Goal: Information Seeking & Learning: Learn about a topic

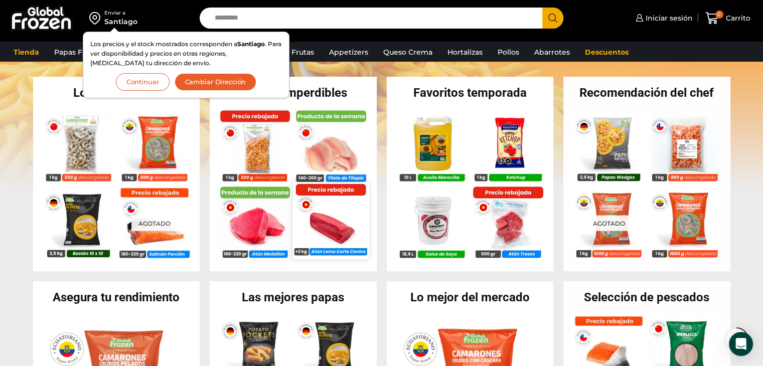
scroll to position [133, 0]
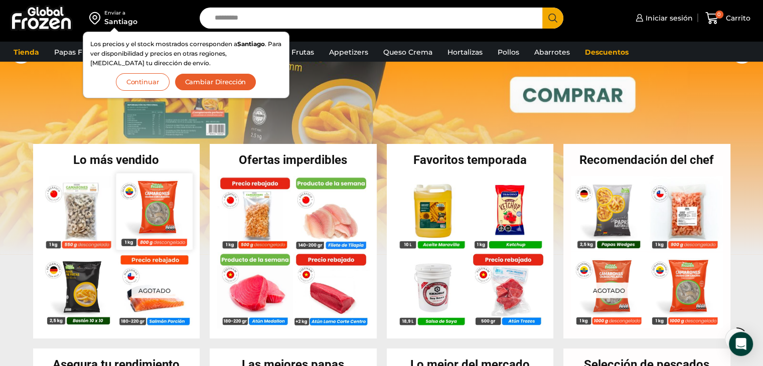
click at [124, 215] on img at bounding box center [154, 211] width 76 height 76
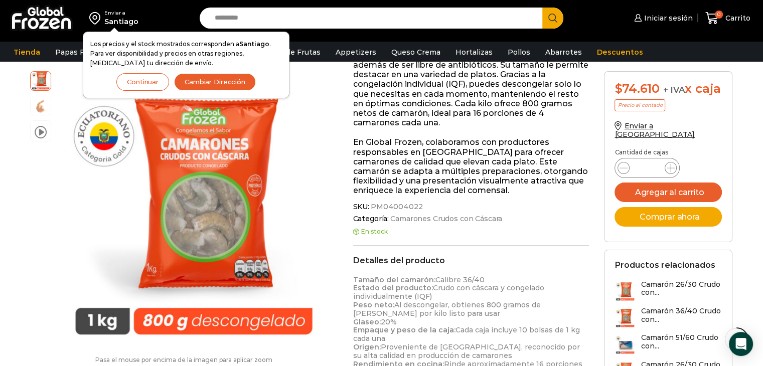
scroll to position [401, 0]
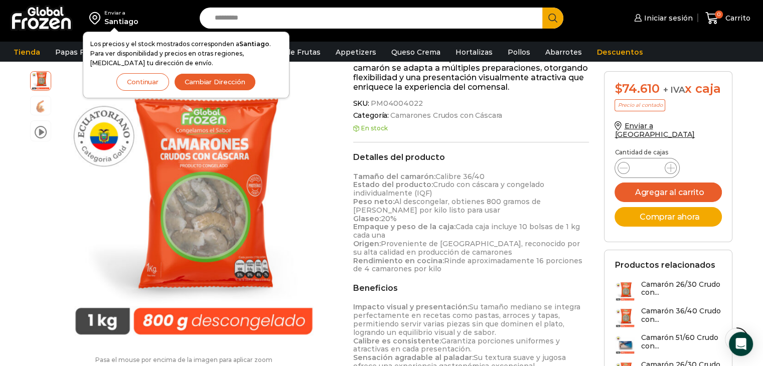
click at [142, 78] on button "Continuar" at bounding box center [142, 82] width 53 height 18
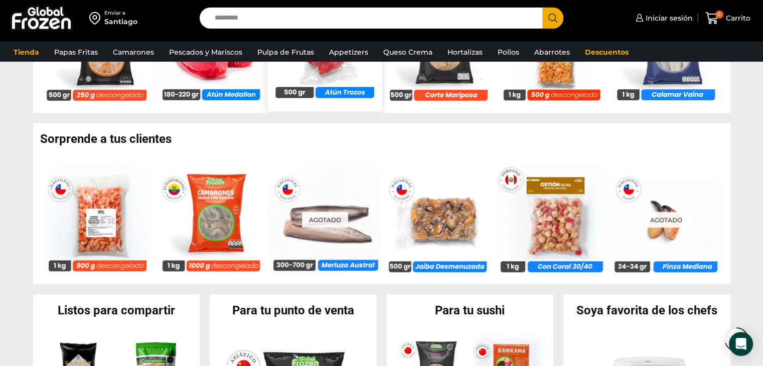
scroll to position [803, 0]
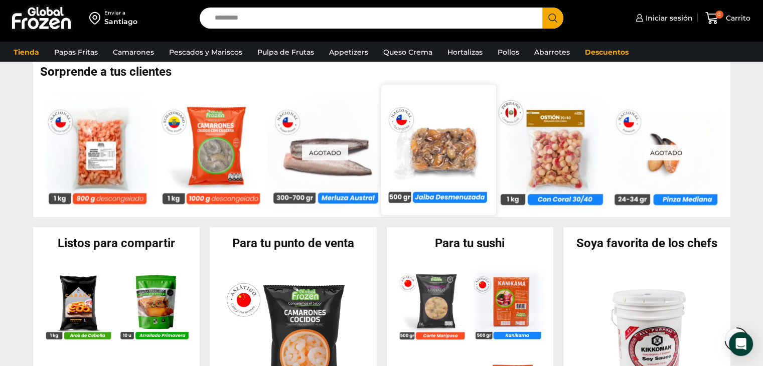
click at [453, 167] on img at bounding box center [438, 150] width 114 height 114
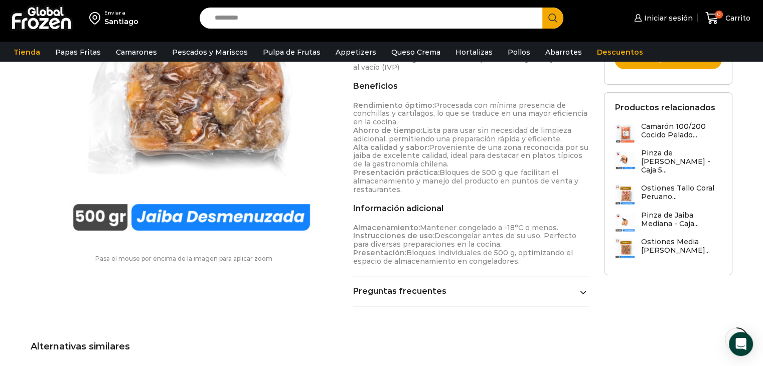
scroll to position [335, 0]
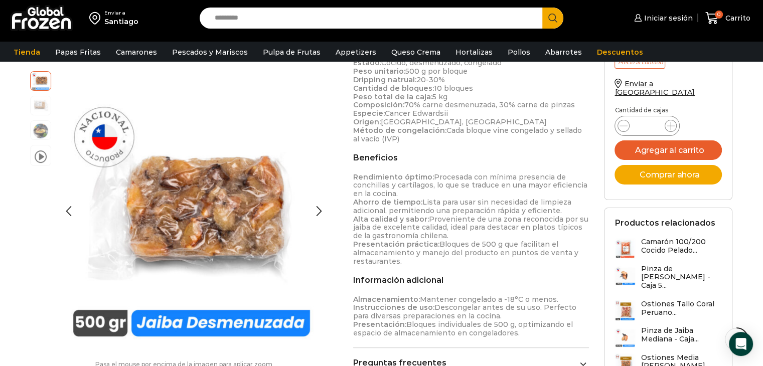
click at [44, 109] on img at bounding box center [41, 105] width 20 height 20
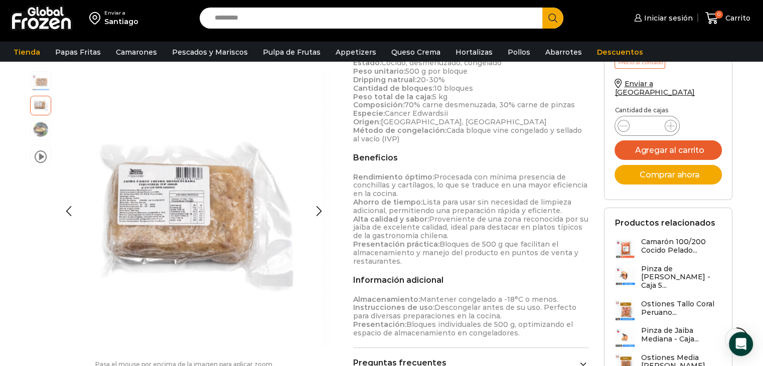
click at [40, 135] on img at bounding box center [41, 129] width 20 height 20
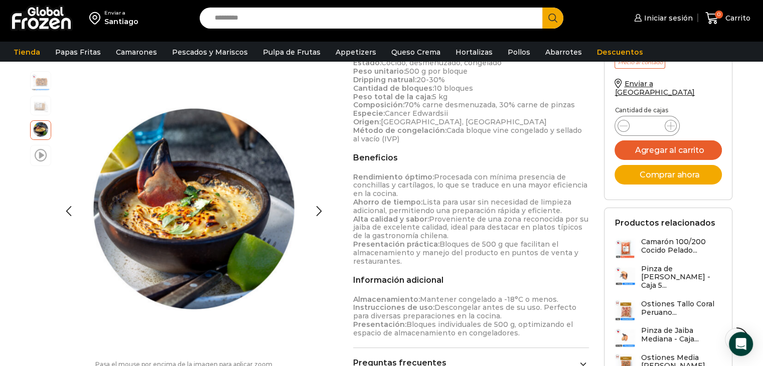
click at [37, 157] on span at bounding box center [41, 155] width 12 height 14
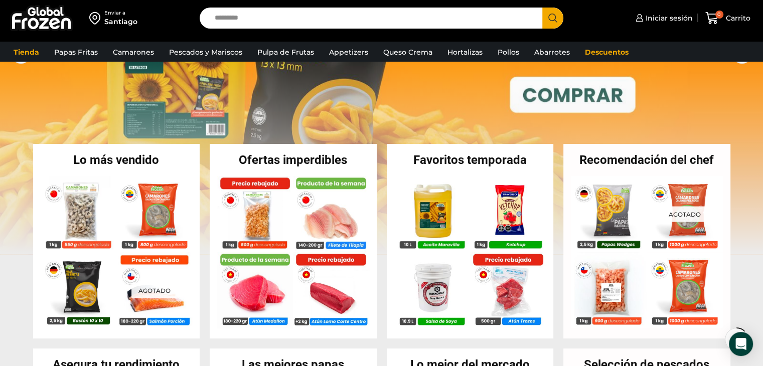
scroll to position [201, 0]
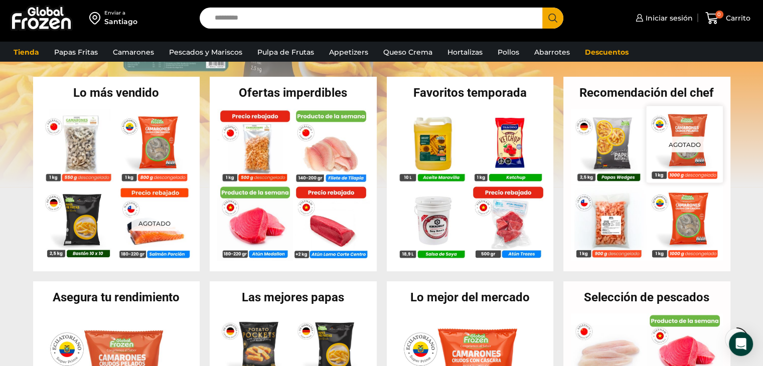
click at [662, 167] on img at bounding box center [685, 144] width 76 height 76
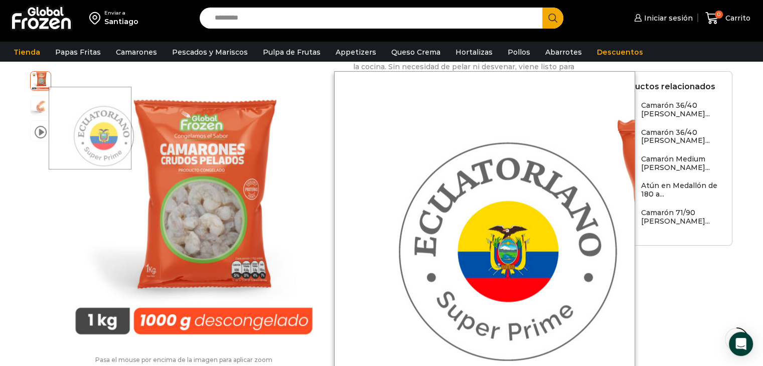
scroll to position [469, 0]
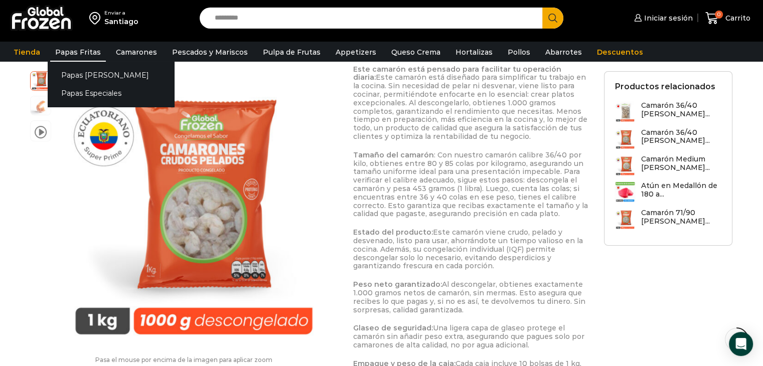
click at [58, 55] on link "Papas Fritas" at bounding box center [78, 52] width 56 height 19
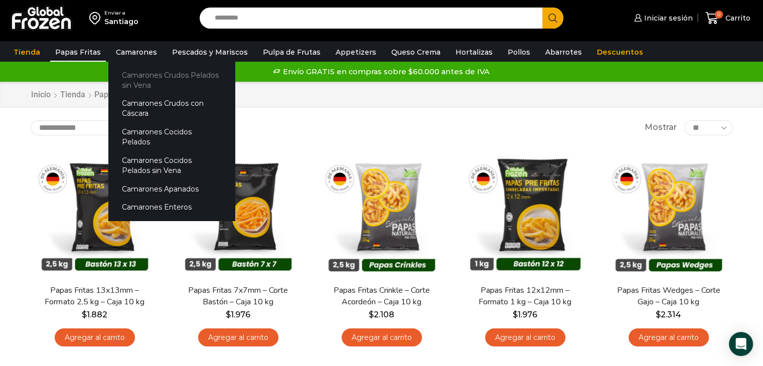
click at [132, 71] on link "Camarones Crudos Pelados sin Vena" at bounding box center [171, 80] width 126 height 29
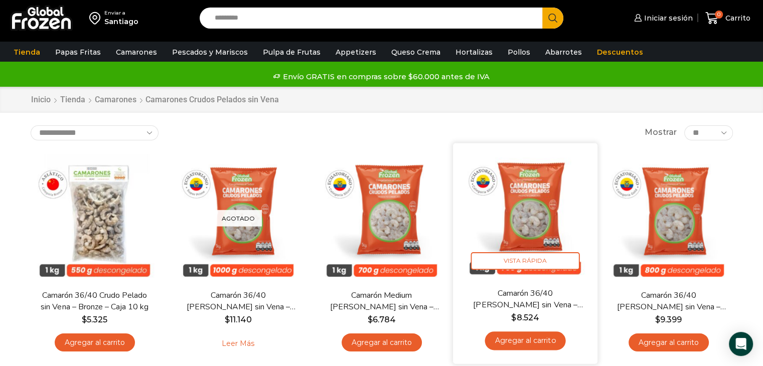
scroll to position [67, 0]
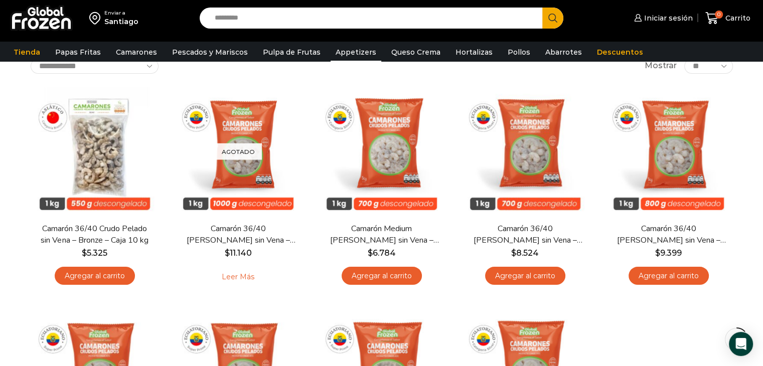
click at [354, 53] on link "Appetizers" at bounding box center [356, 52] width 51 height 19
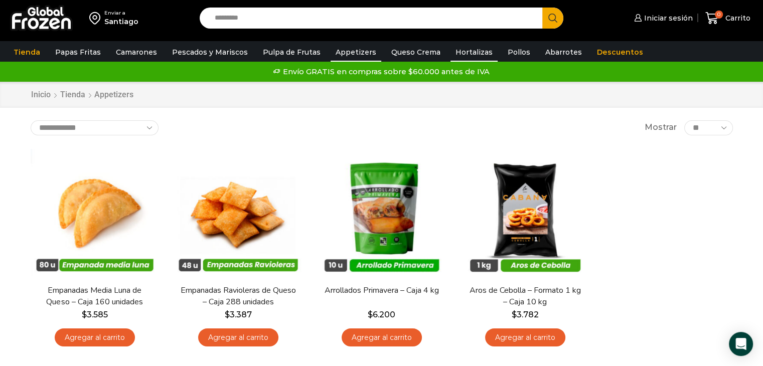
click at [451, 55] on link "Hortalizas" at bounding box center [474, 52] width 47 height 19
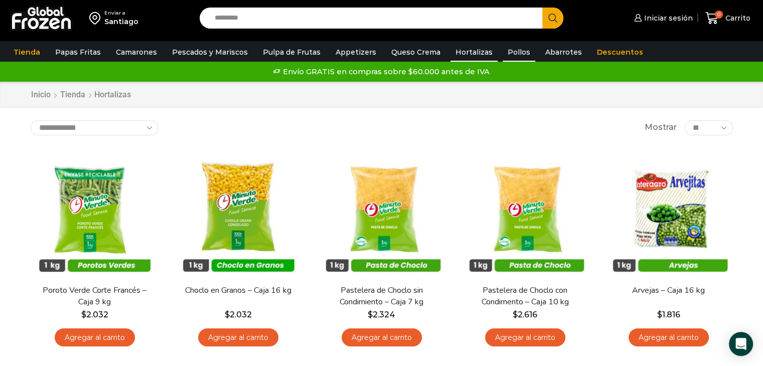
click at [509, 57] on link "Pollos" at bounding box center [519, 52] width 33 height 19
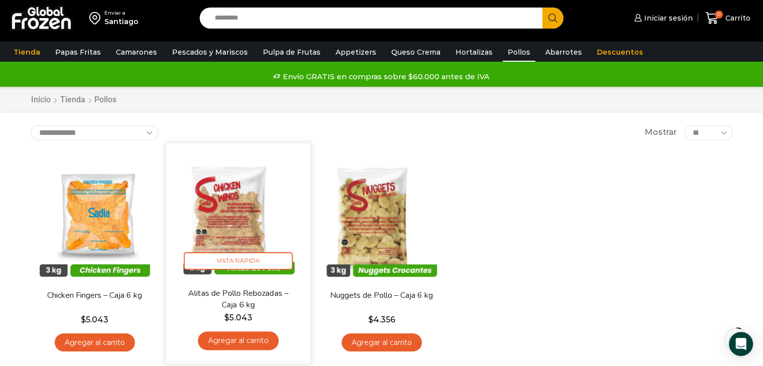
scroll to position [67, 0]
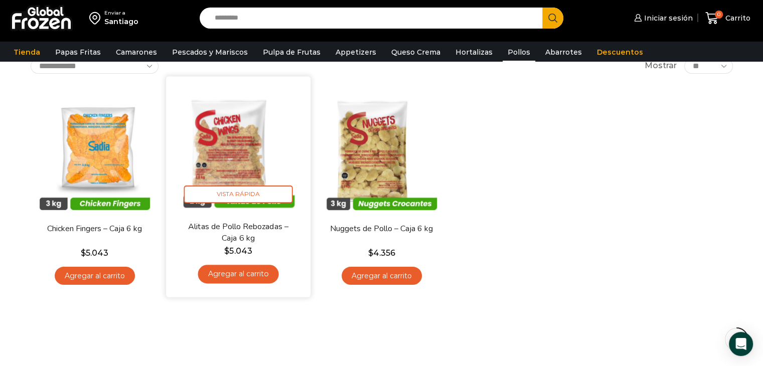
click at [252, 143] on img at bounding box center [238, 148] width 129 height 129
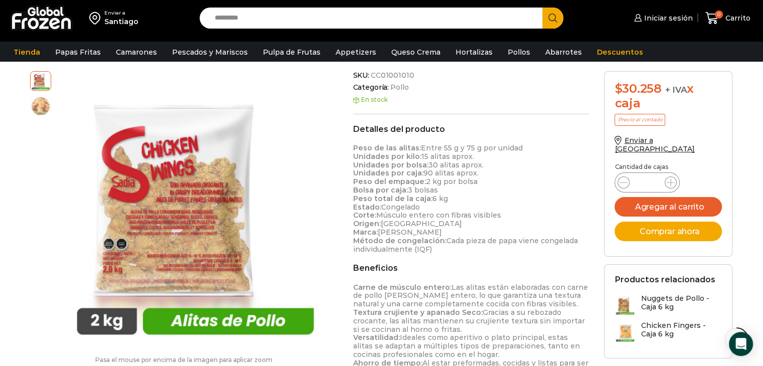
scroll to position [268, 0]
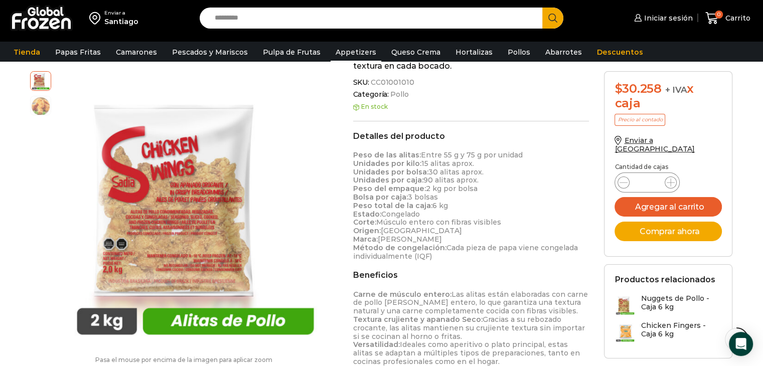
click at [356, 55] on link "Appetizers" at bounding box center [356, 52] width 51 height 19
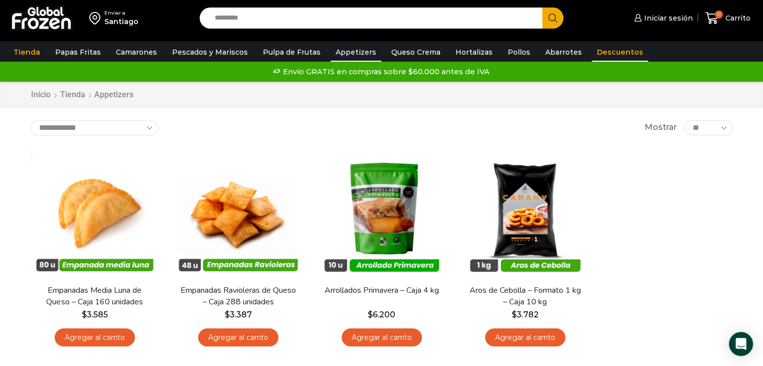
click at [592, 51] on link "Descuentos" at bounding box center [620, 52] width 56 height 19
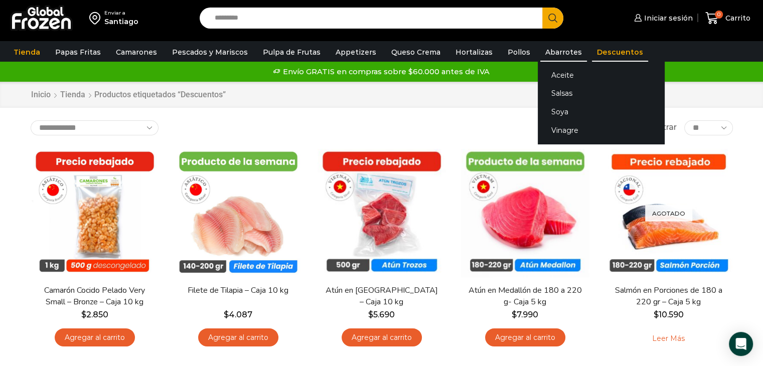
click at [540, 52] on link "Abarrotes" at bounding box center [563, 52] width 47 height 19
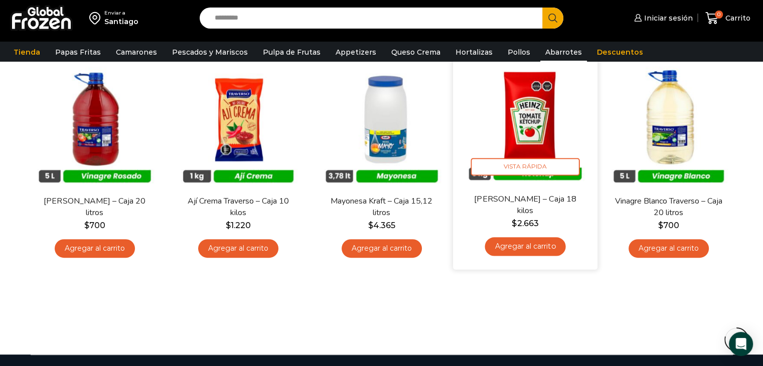
scroll to position [532, 0]
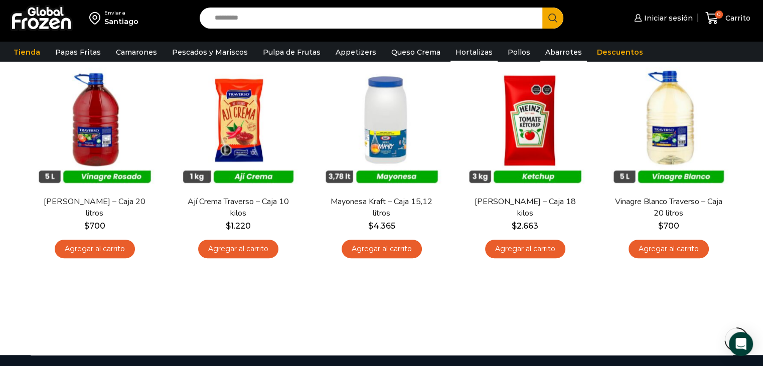
click at [466, 54] on link "Hortalizas" at bounding box center [474, 52] width 47 height 19
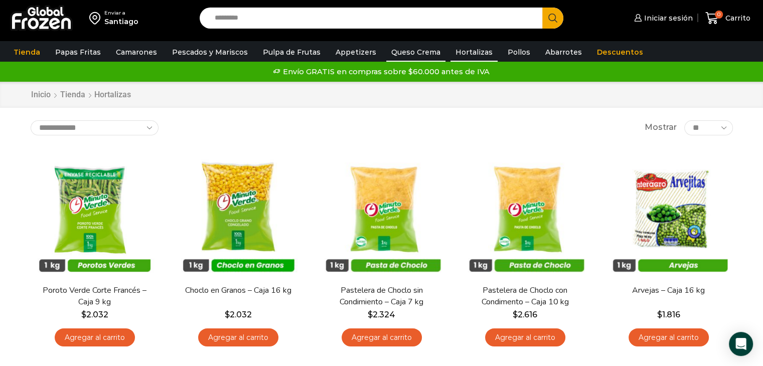
click at [409, 51] on link "Queso Crema" at bounding box center [415, 52] width 59 height 19
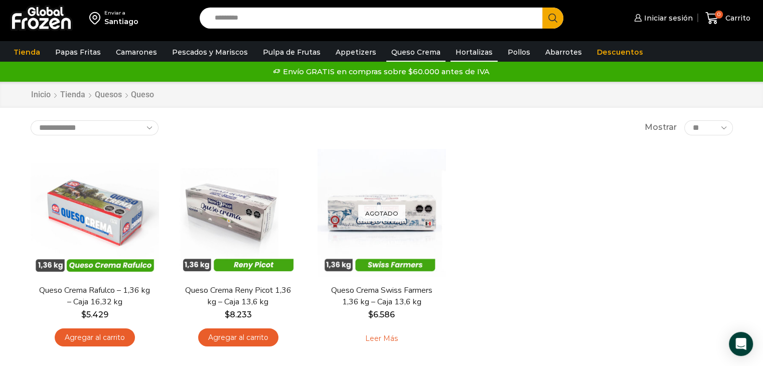
click at [458, 49] on link "Hortalizas" at bounding box center [474, 52] width 47 height 19
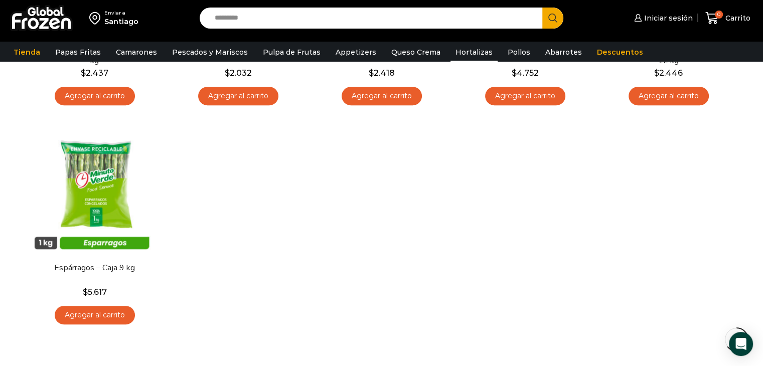
scroll to position [468, 0]
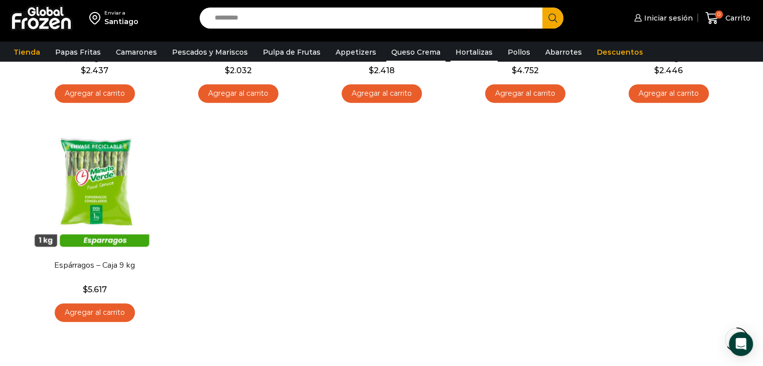
click at [420, 54] on link "Queso Crema" at bounding box center [415, 52] width 59 height 19
click at [353, 52] on link "Appetizers" at bounding box center [356, 52] width 51 height 19
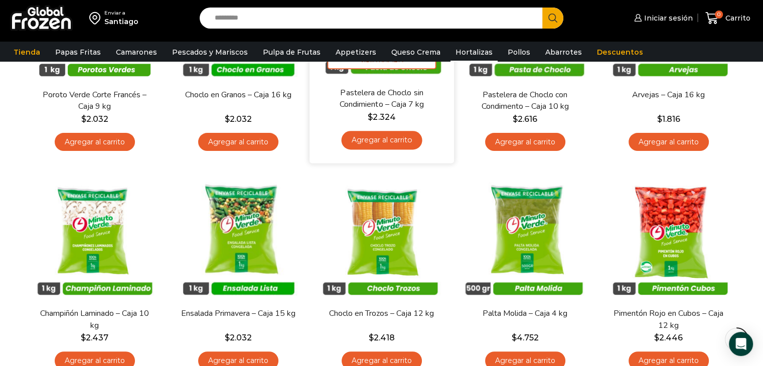
scroll to position [201, 0]
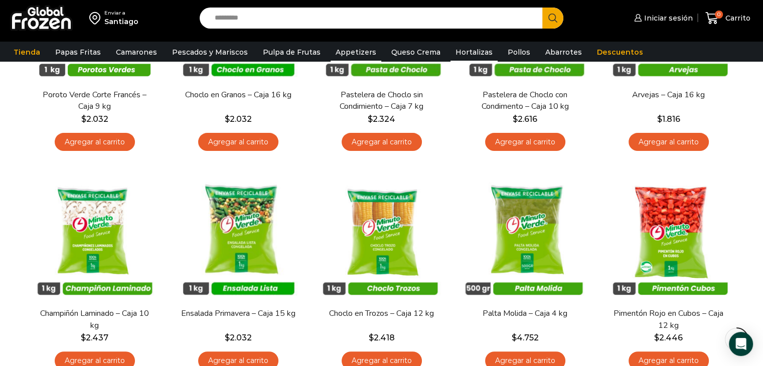
click at [345, 51] on link "Appetizers" at bounding box center [356, 52] width 51 height 19
click at [267, 55] on link "Pulpa de Frutas" at bounding box center [292, 52] width 68 height 19
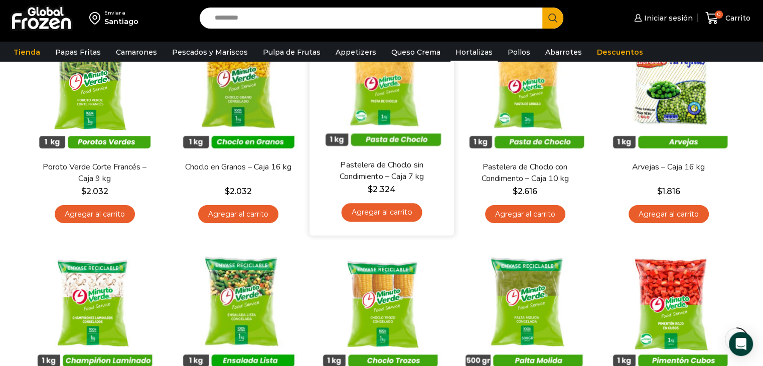
scroll to position [0, 0]
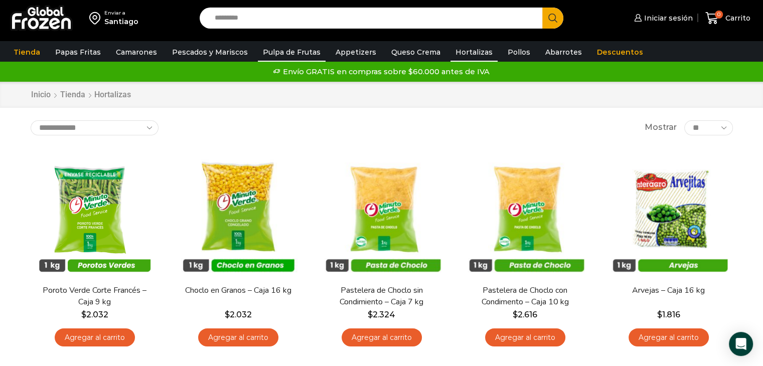
click at [296, 55] on link "Pulpa de Frutas" at bounding box center [292, 52] width 68 height 19
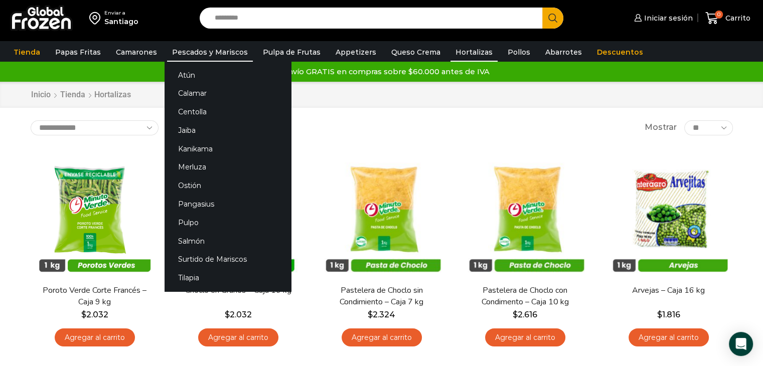
click at [210, 55] on link "Pescados y Mariscos" at bounding box center [210, 52] width 86 height 19
click at [192, 181] on link "Ostión" at bounding box center [228, 186] width 126 height 19
click at [194, 187] on link "Ostión" at bounding box center [228, 186] width 126 height 19
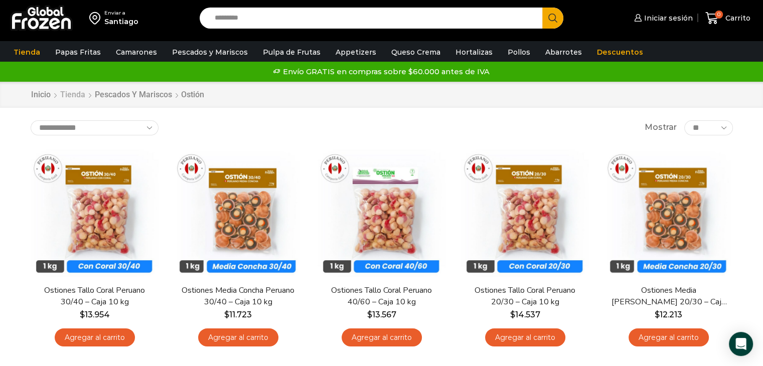
click at [81, 93] on link "Tienda" at bounding box center [73, 95] width 26 height 12
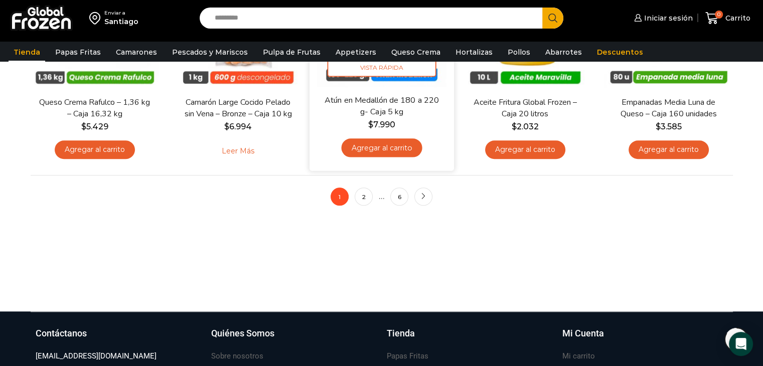
scroll to position [870, 0]
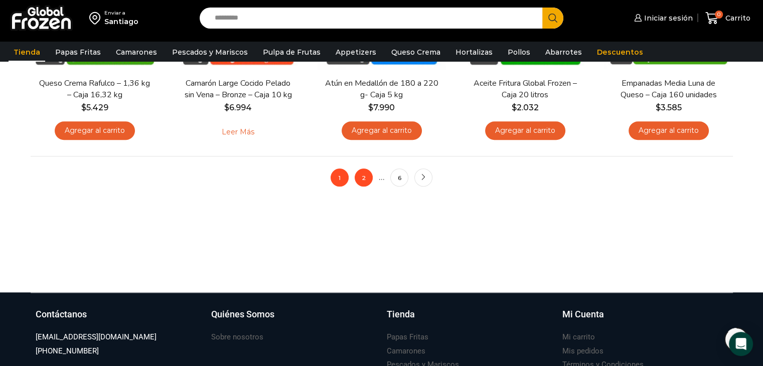
click at [362, 177] on link "2" at bounding box center [364, 178] width 18 height 18
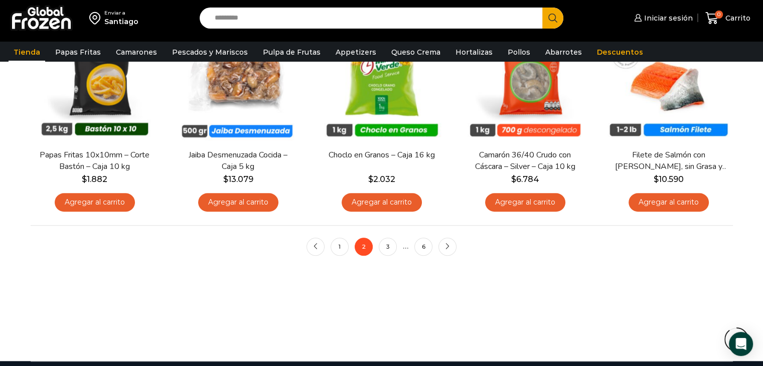
scroll to position [936, 0]
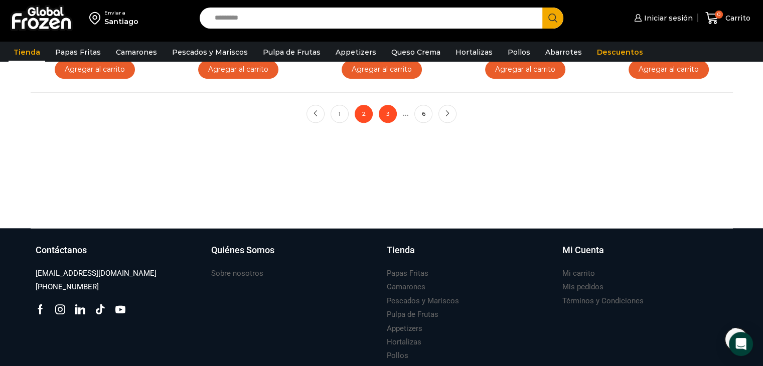
click at [389, 116] on link "3" at bounding box center [388, 114] width 18 height 18
